Goal: Book appointment/travel/reservation

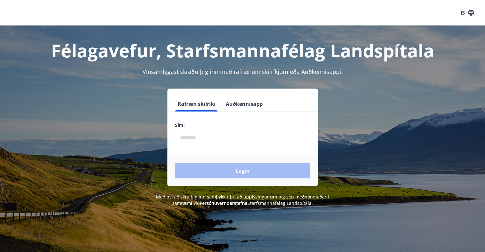
click at [197, 135] on input "phone" at bounding box center [242, 138] width 135 height 16
type input "********"
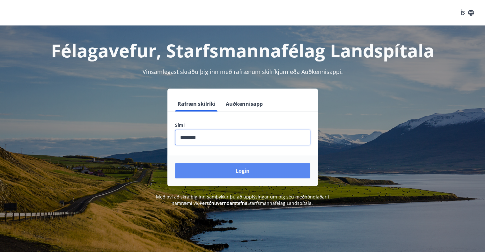
click at [219, 169] on button "Login" at bounding box center [242, 170] width 135 height 15
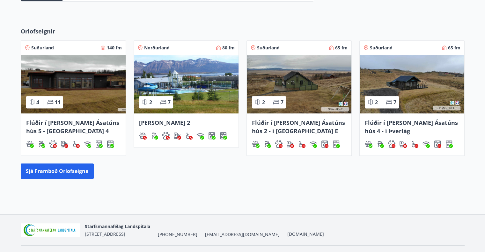
scroll to position [235, 0]
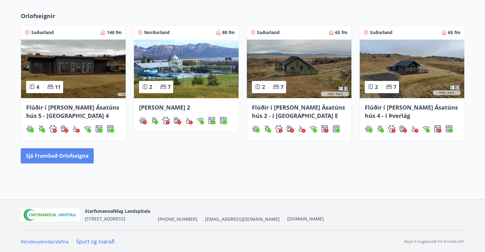
click at [83, 153] on button "Sjá framboð orlofseigna" at bounding box center [57, 155] width 73 height 15
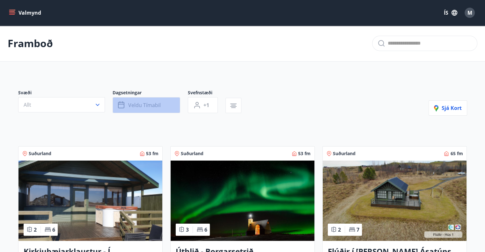
click at [149, 104] on span "Veldu tímabil" at bounding box center [144, 105] width 33 height 7
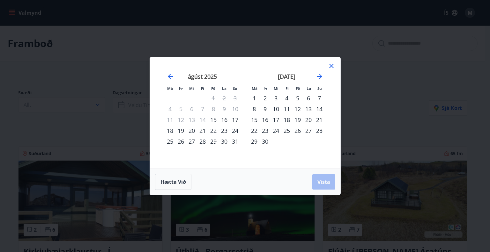
click at [212, 120] on div "15" at bounding box center [213, 120] width 11 height 11
click at [212, 130] on div "22" at bounding box center [213, 130] width 11 height 11
click at [322, 182] on span "Vista" at bounding box center [323, 182] width 13 height 7
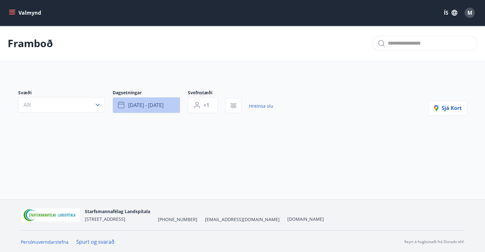
click at [144, 108] on span "ágú 15 - ágú 22" at bounding box center [145, 105] width 35 height 7
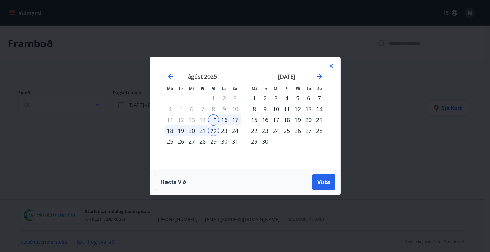
click at [226, 131] on div "23" at bounding box center [224, 130] width 11 height 11
click at [218, 131] on div "22" at bounding box center [213, 130] width 11 height 11
click at [212, 140] on div "29" at bounding box center [213, 141] width 11 height 11
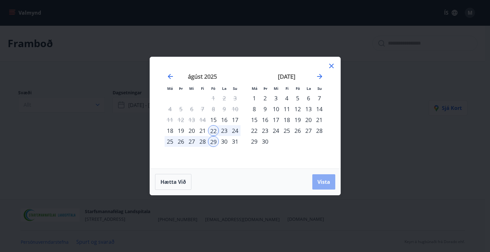
click at [319, 182] on span "Vista" at bounding box center [323, 182] width 13 height 7
